Goal: Information Seeking & Learning: Check status

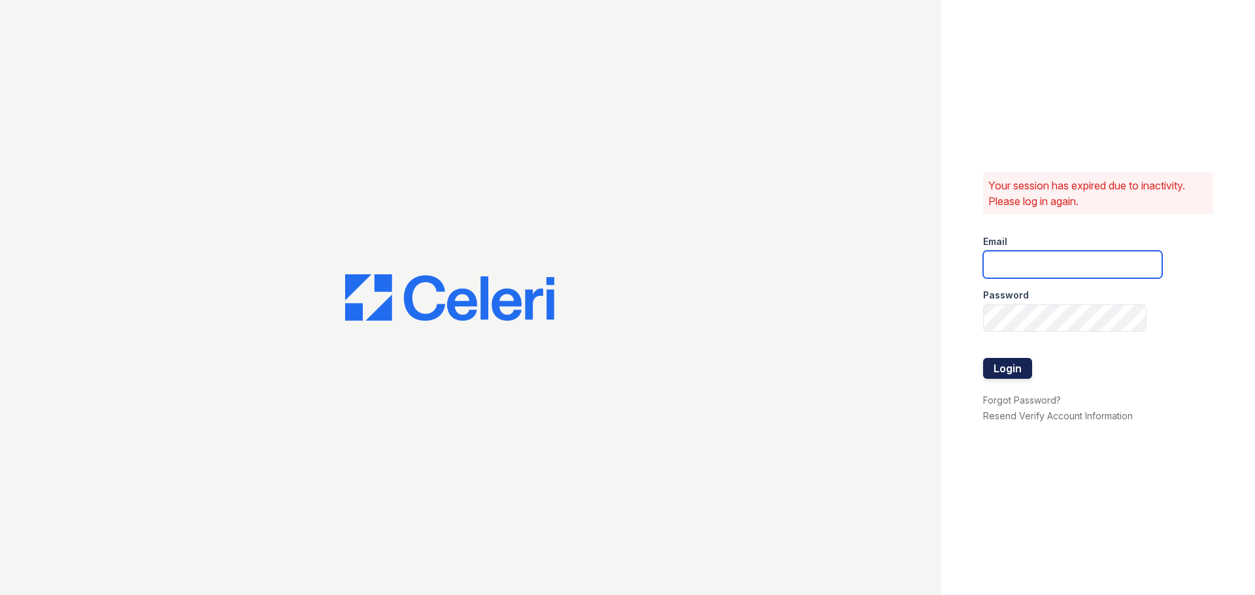
type input "renewannarbor@trinity-pm.com"
click at [1021, 367] on button "Login" at bounding box center [1007, 368] width 49 height 21
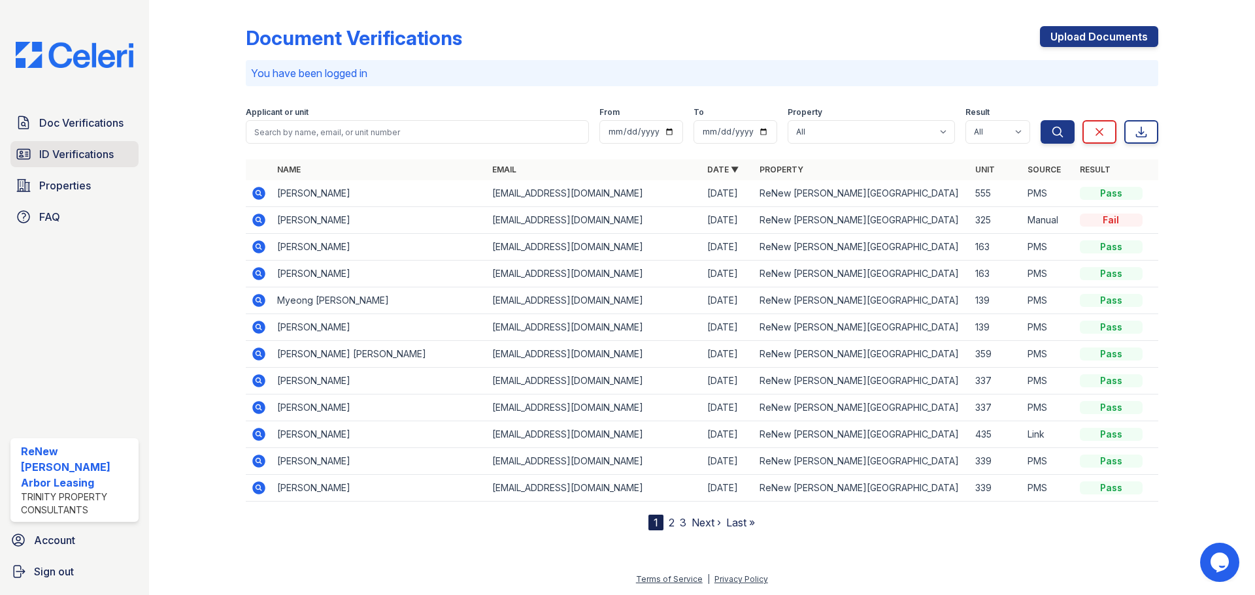
click at [48, 158] on span "ID Verifications" at bounding box center [76, 154] width 74 height 16
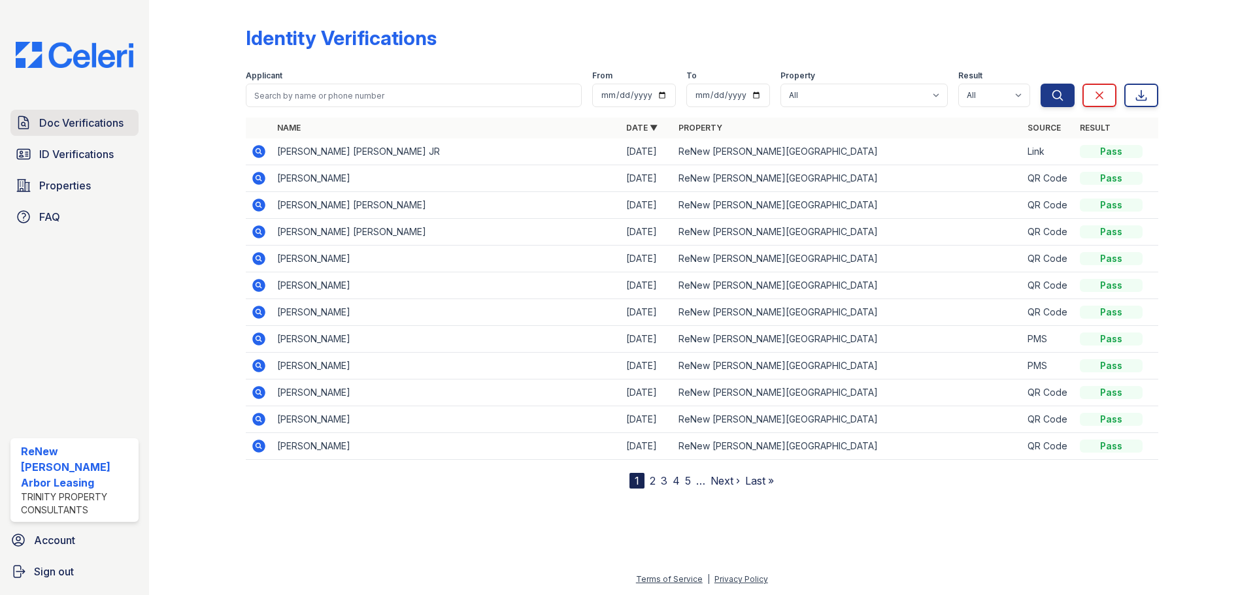
click at [61, 121] on span "Doc Verifications" at bounding box center [81, 123] width 84 height 16
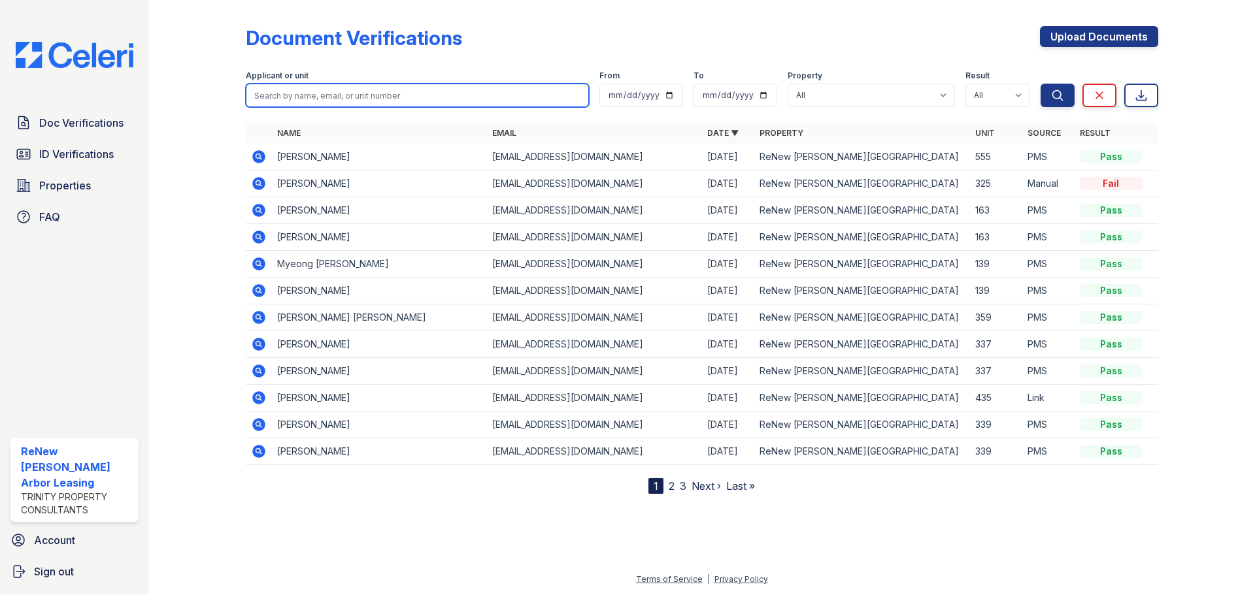
click at [369, 93] on input "search" at bounding box center [417, 96] width 343 height 24
type input "[PERSON_NAME]"
click at [1040, 84] on button "Search" at bounding box center [1057, 96] width 34 height 24
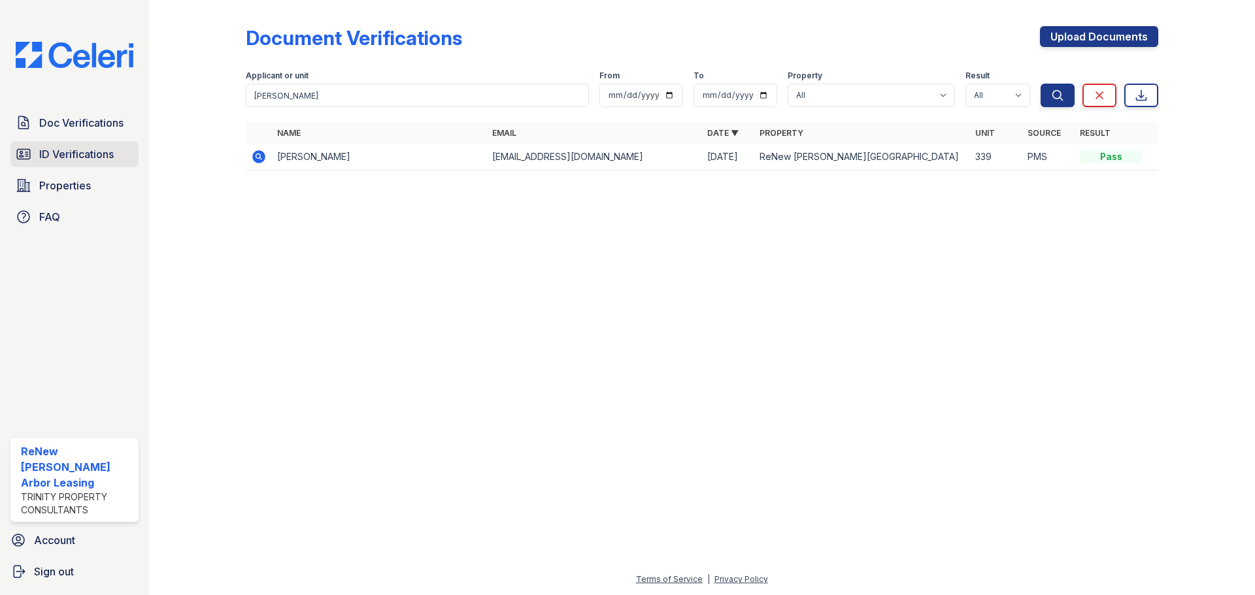
click at [84, 159] on span "ID Verifications" at bounding box center [76, 154] width 74 height 16
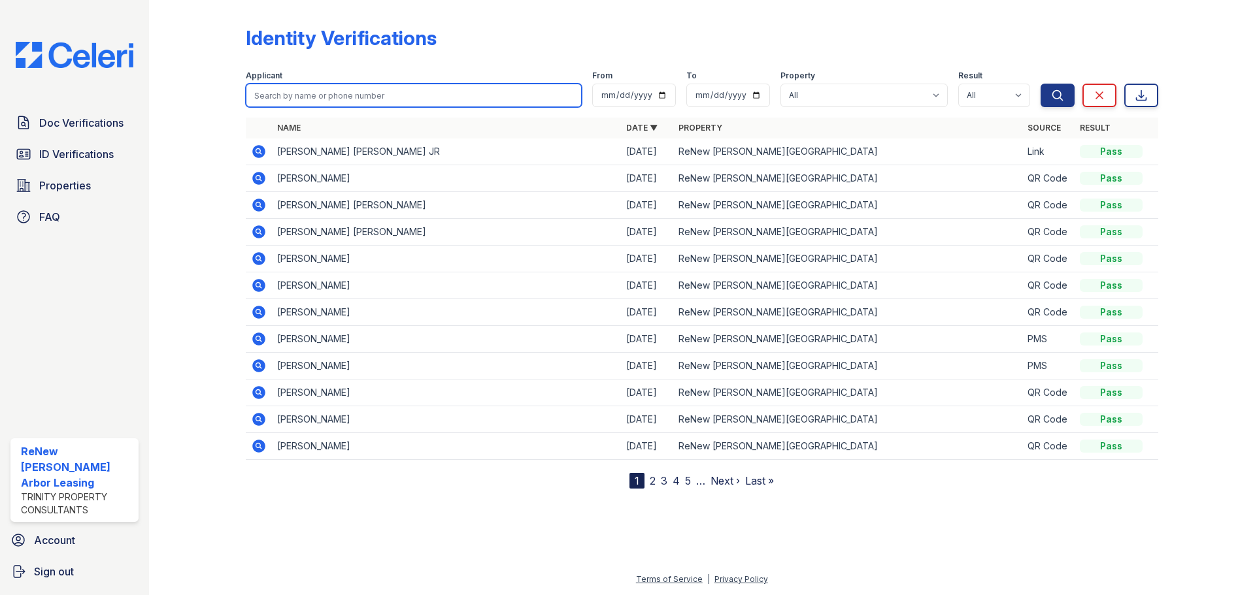
click at [318, 101] on input "search" at bounding box center [414, 96] width 336 height 24
type input "[PERSON_NAME]"
click at [1040, 84] on button "Search" at bounding box center [1057, 96] width 34 height 24
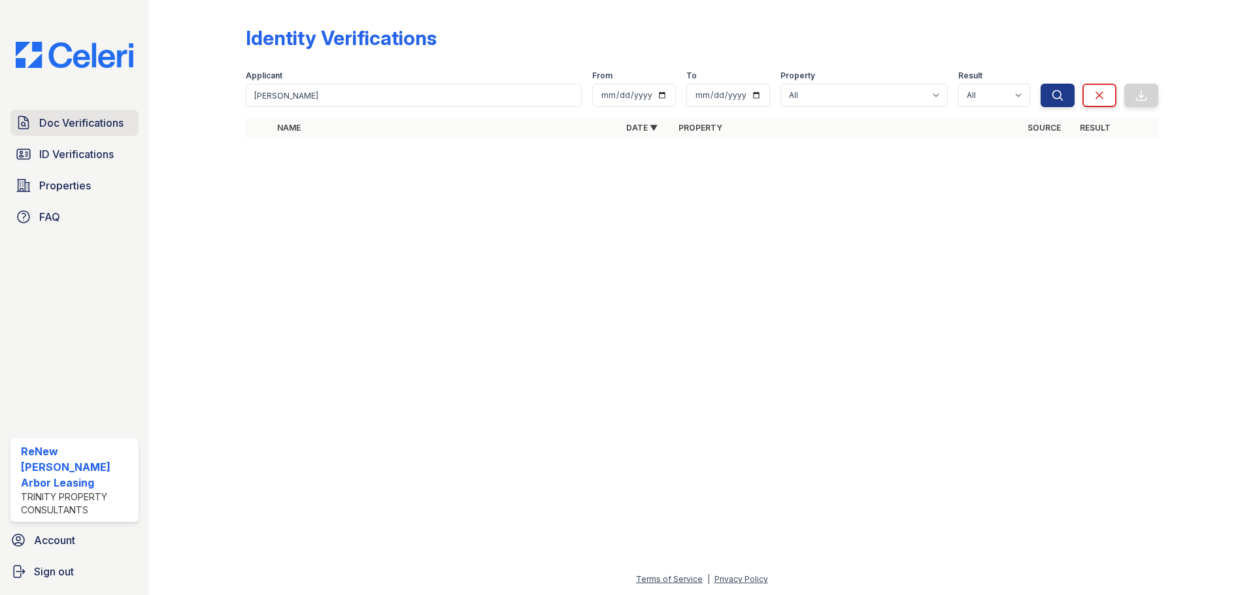
click at [77, 116] on span "Doc Verifications" at bounding box center [81, 123] width 84 height 16
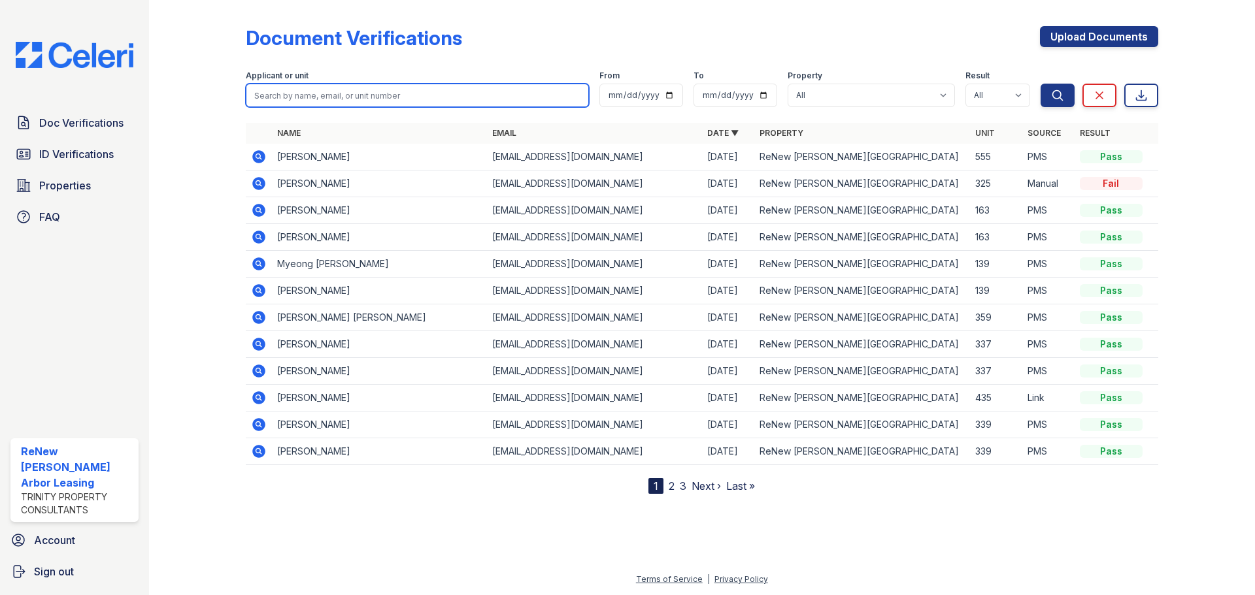
click at [310, 98] on input "search" at bounding box center [417, 96] width 343 height 24
type input "[PERSON_NAME]"
click at [1040, 84] on button "Search" at bounding box center [1057, 96] width 34 height 24
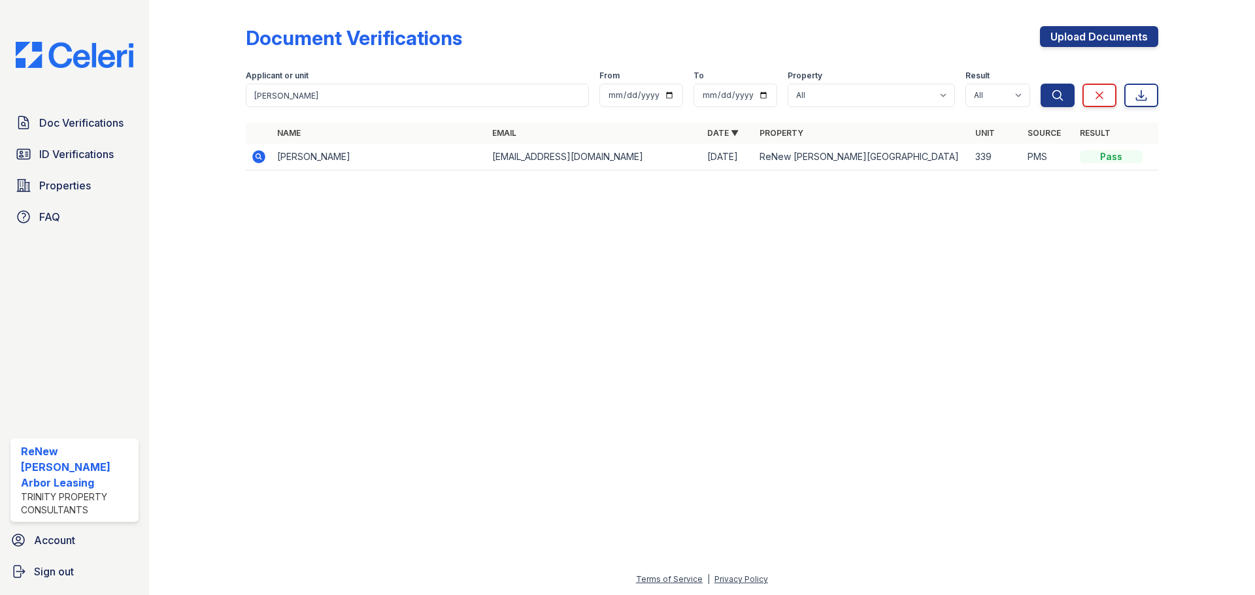
click at [258, 160] on icon at bounding box center [258, 156] width 13 height 13
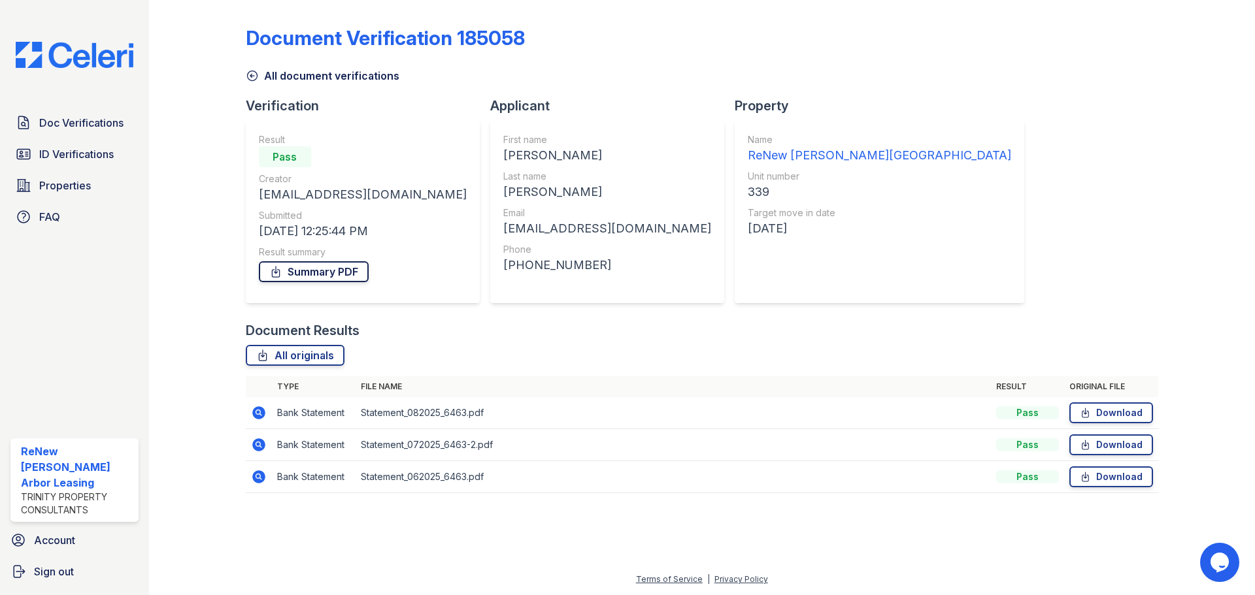
click at [335, 272] on link "Summary PDF" at bounding box center [314, 271] width 110 height 21
click at [89, 155] on span "ID Verifications" at bounding box center [76, 154] width 74 height 16
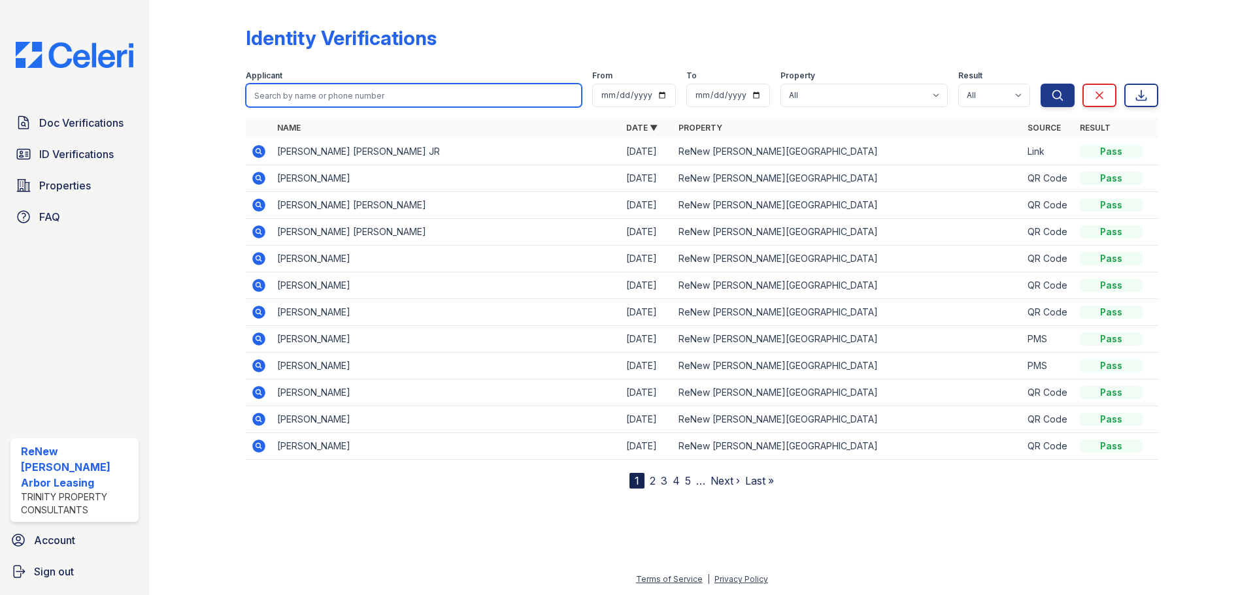
click at [401, 97] on input "search" at bounding box center [414, 96] width 336 height 24
type input "[PERSON_NAME]"
click at [1040, 84] on button "Search" at bounding box center [1057, 96] width 34 height 24
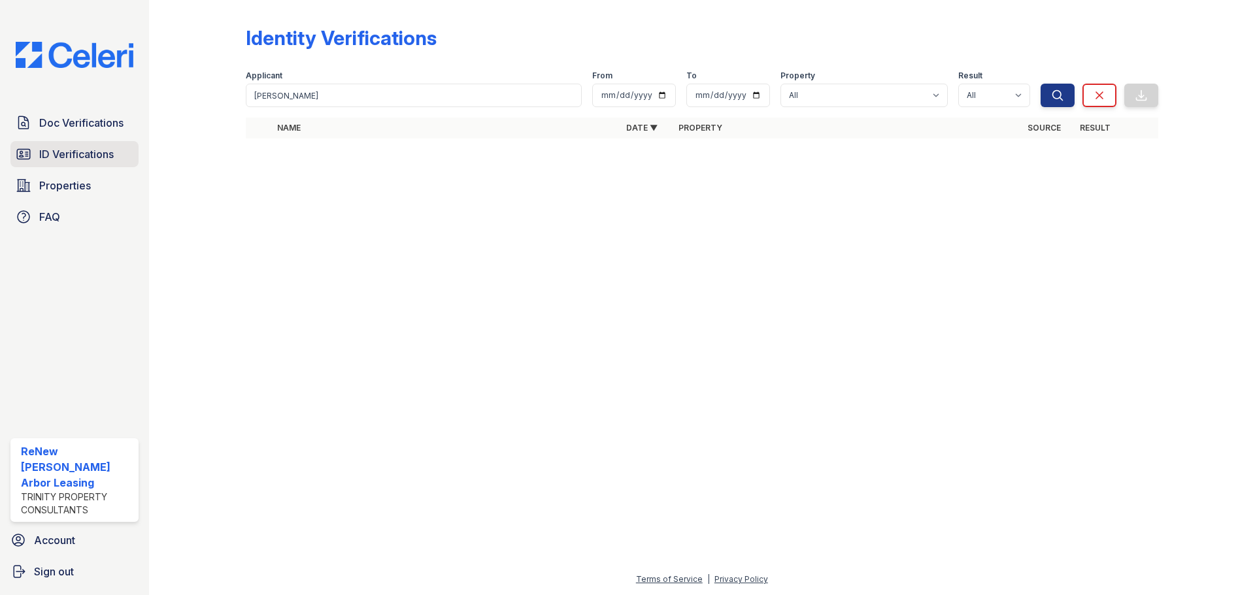
click at [93, 157] on span "ID Verifications" at bounding box center [76, 154] width 74 height 16
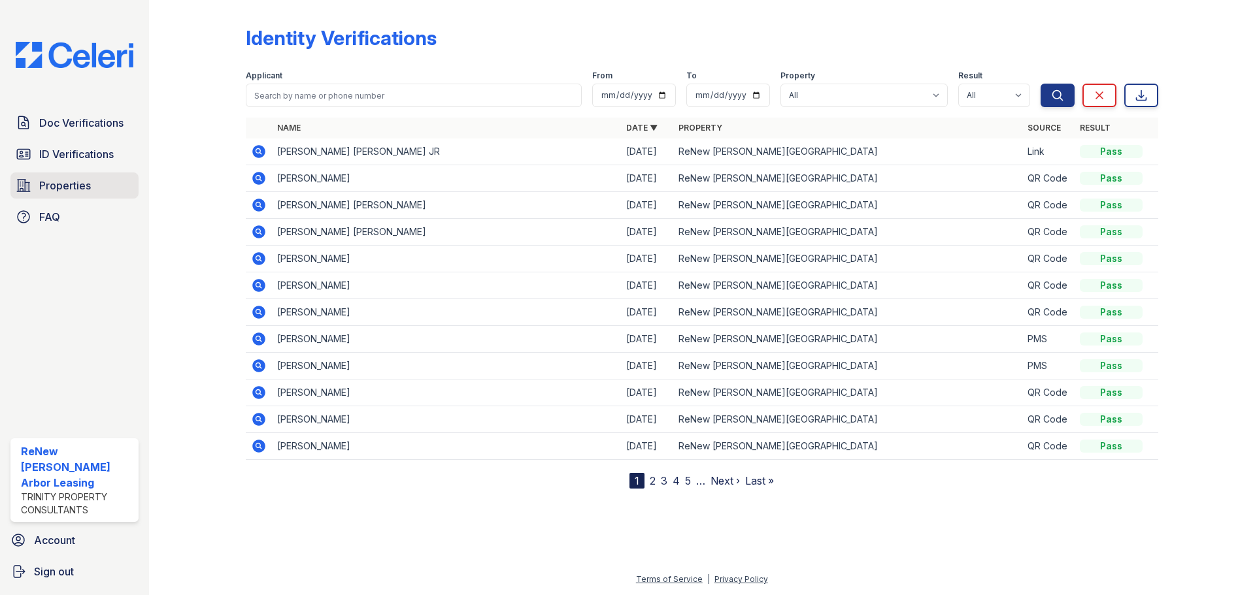
click at [74, 193] on span "Properties" at bounding box center [65, 186] width 52 height 16
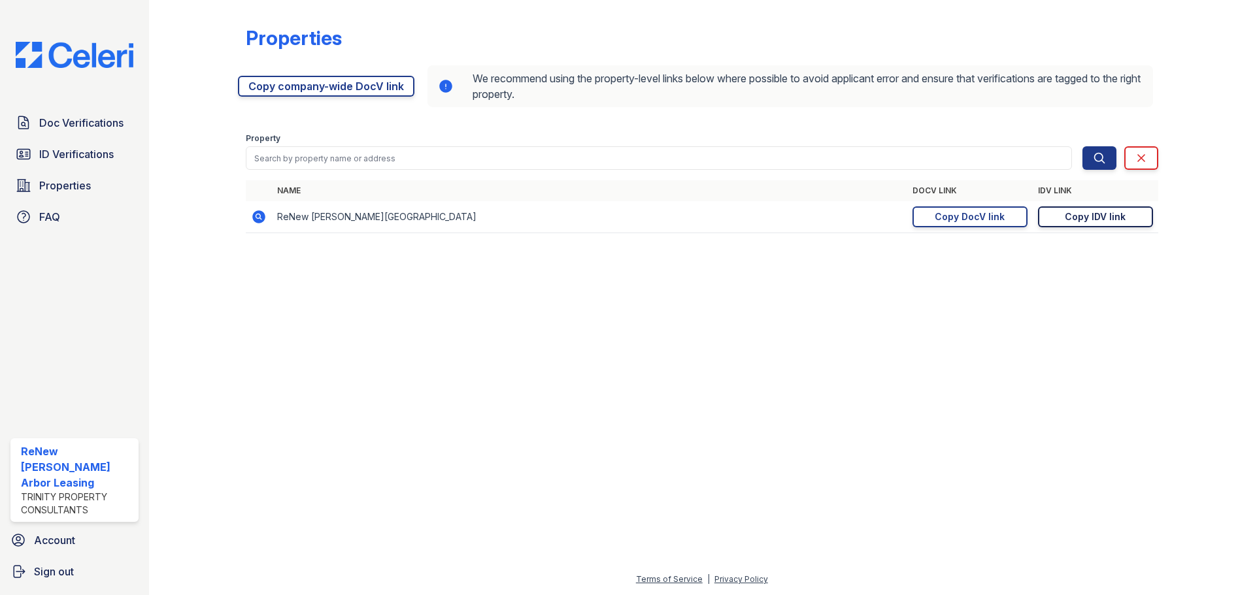
click at [1064, 219] on link "Copy IDV link Copy link" at bounding box center [1095, 217] width 115 height 21
